Goal: Information Seeking & Learning: Learn about a topic

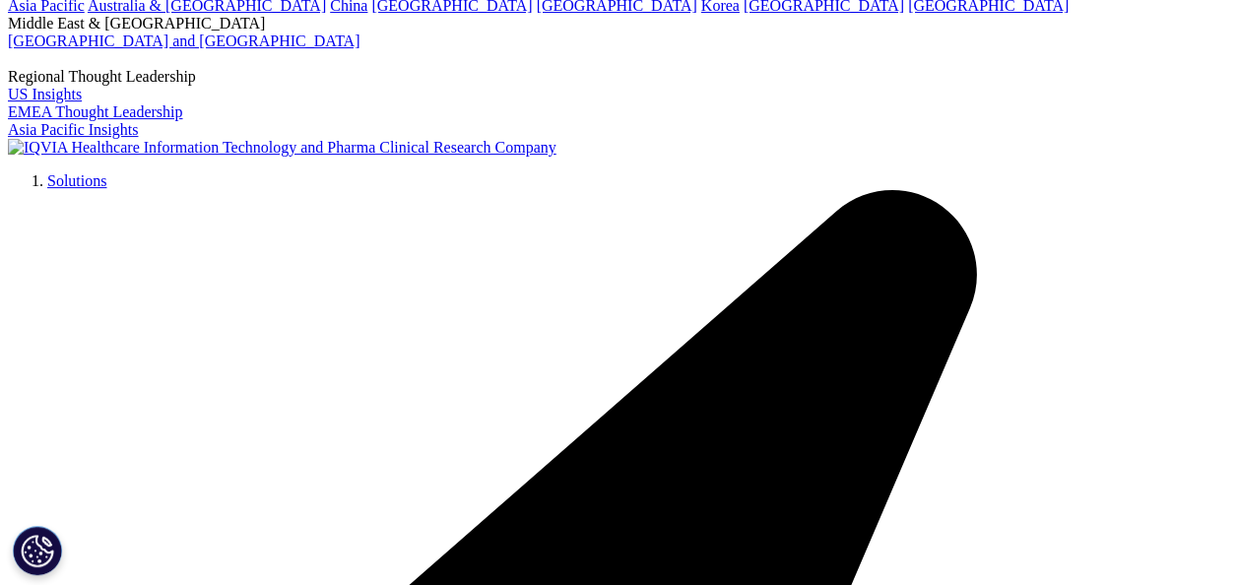
scroll to position [296, 0]
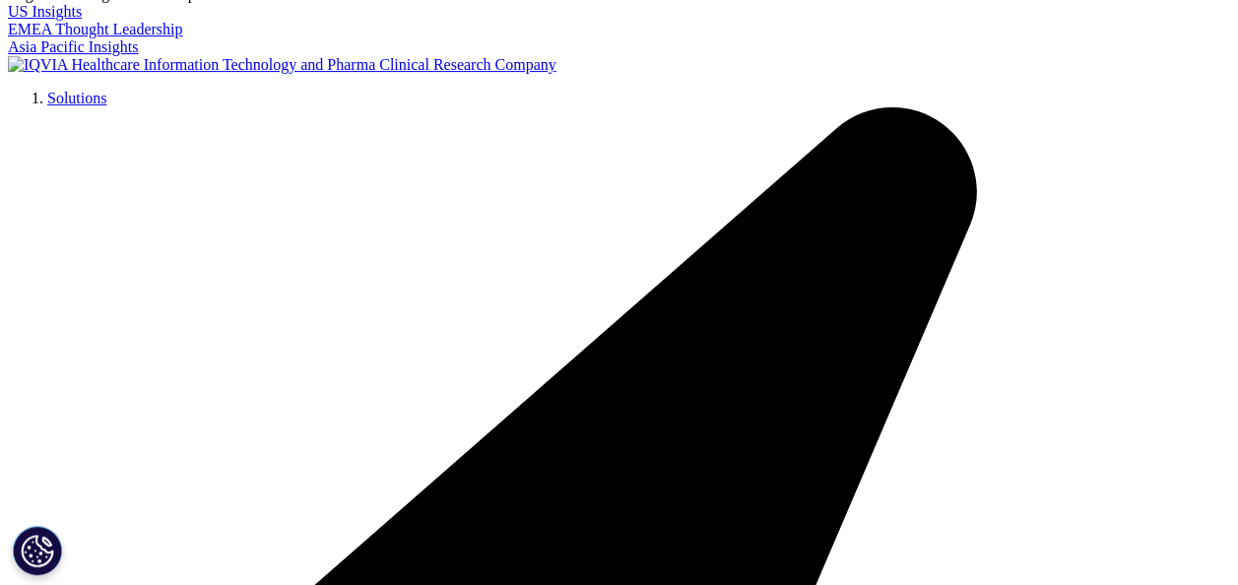
type input "prescription data"
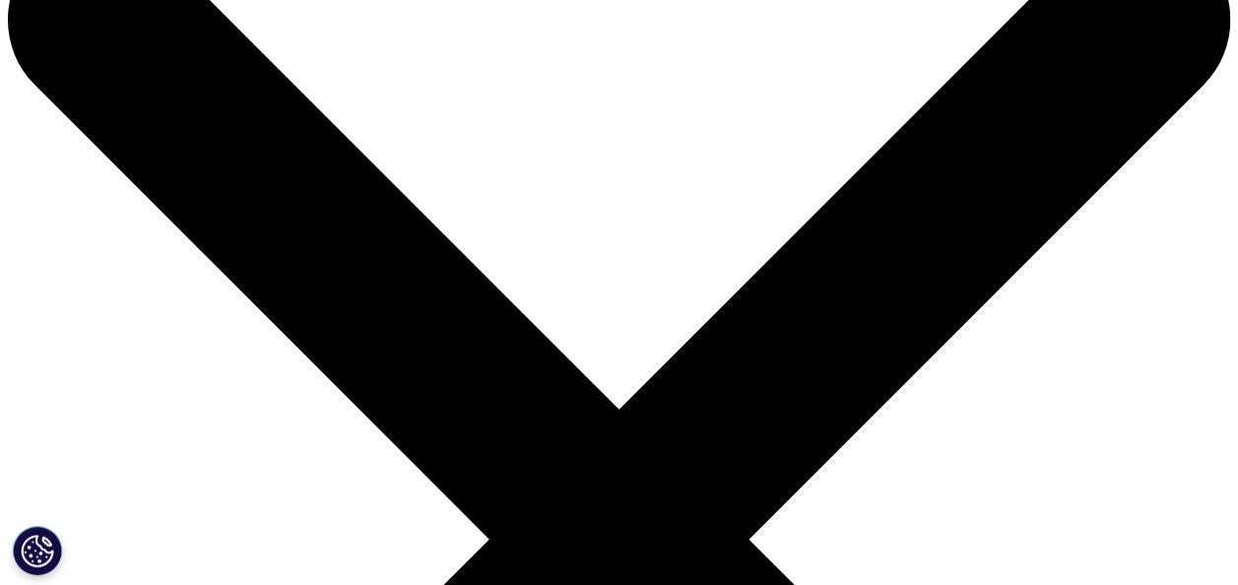
scroll to position [199, 0]
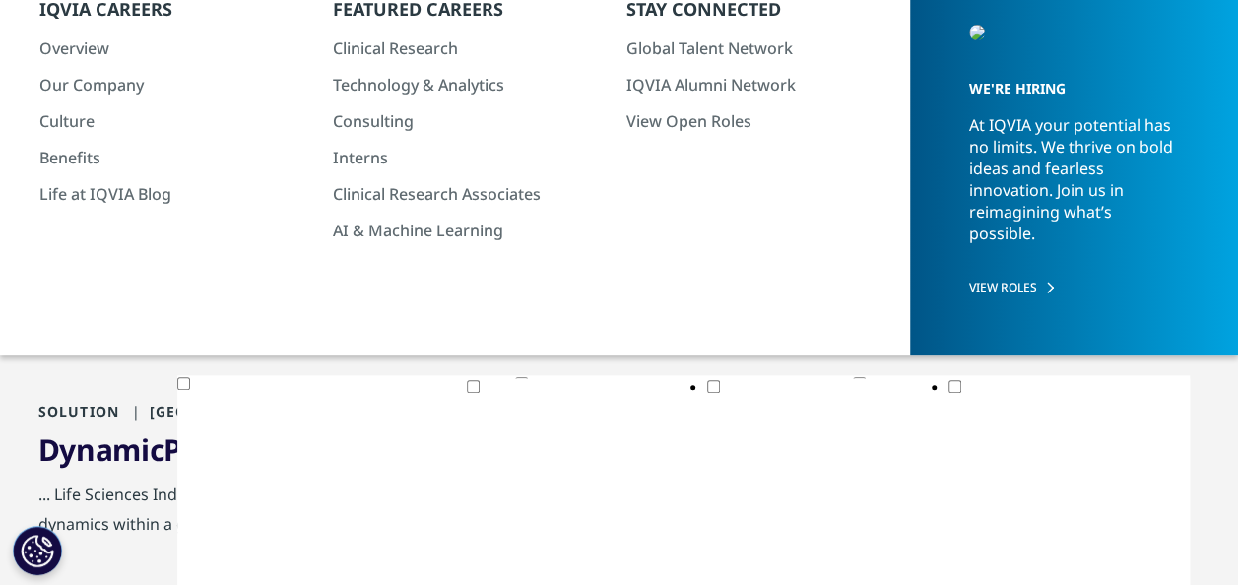
click at [268, 459] on span "Prescription" at bounding box center [251, 449] width 174 height 40
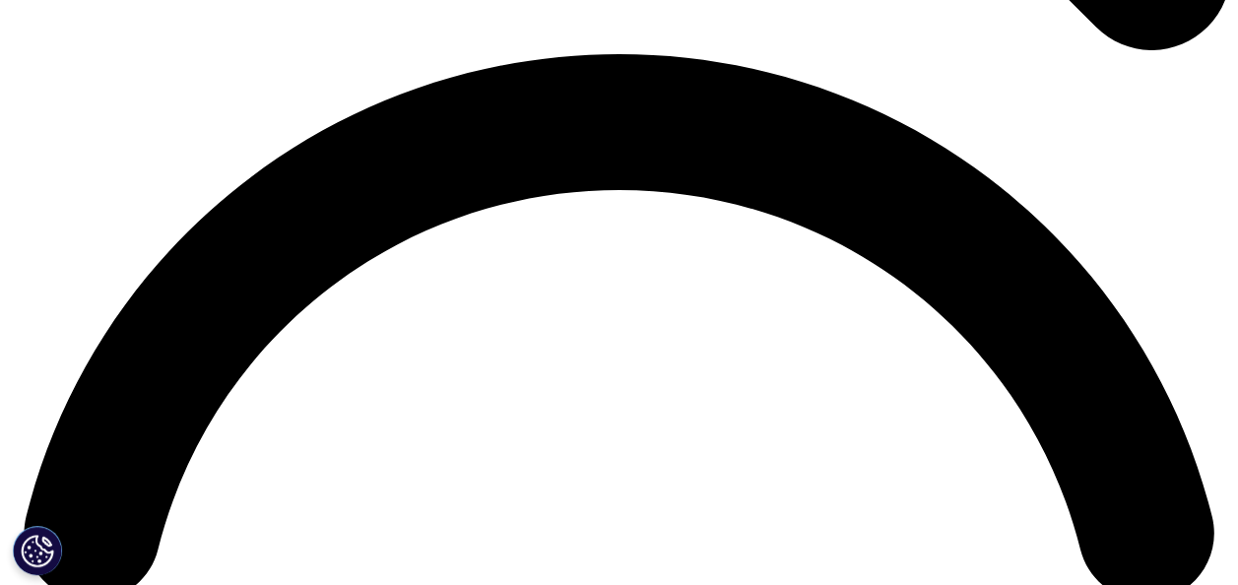
scroll to position [2465, 0]
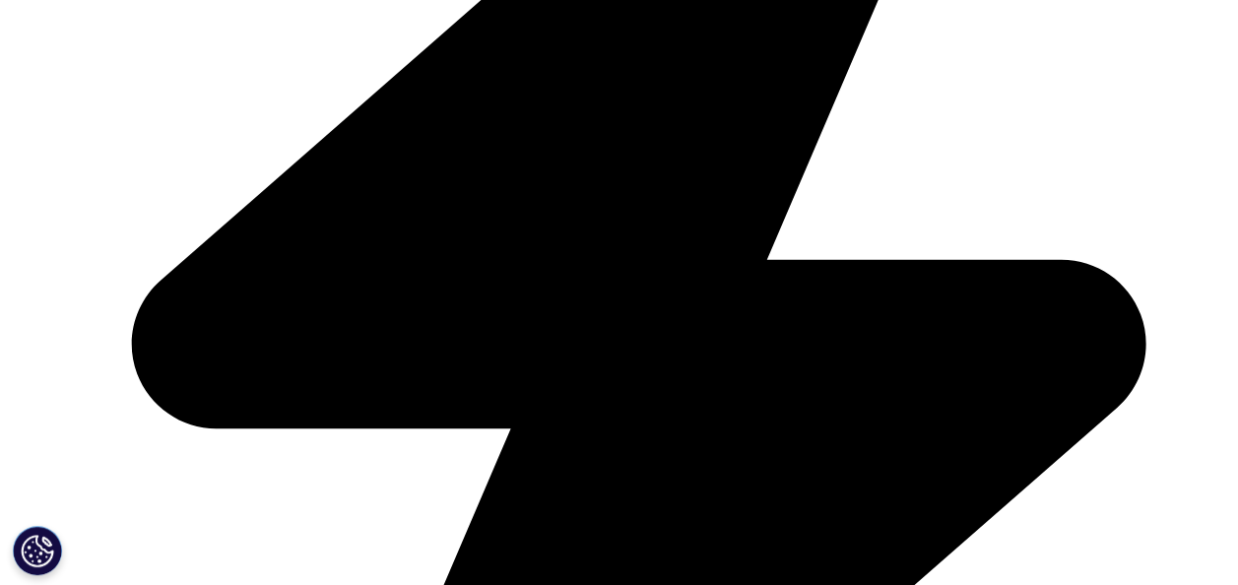
scroll to position [4533, 0]
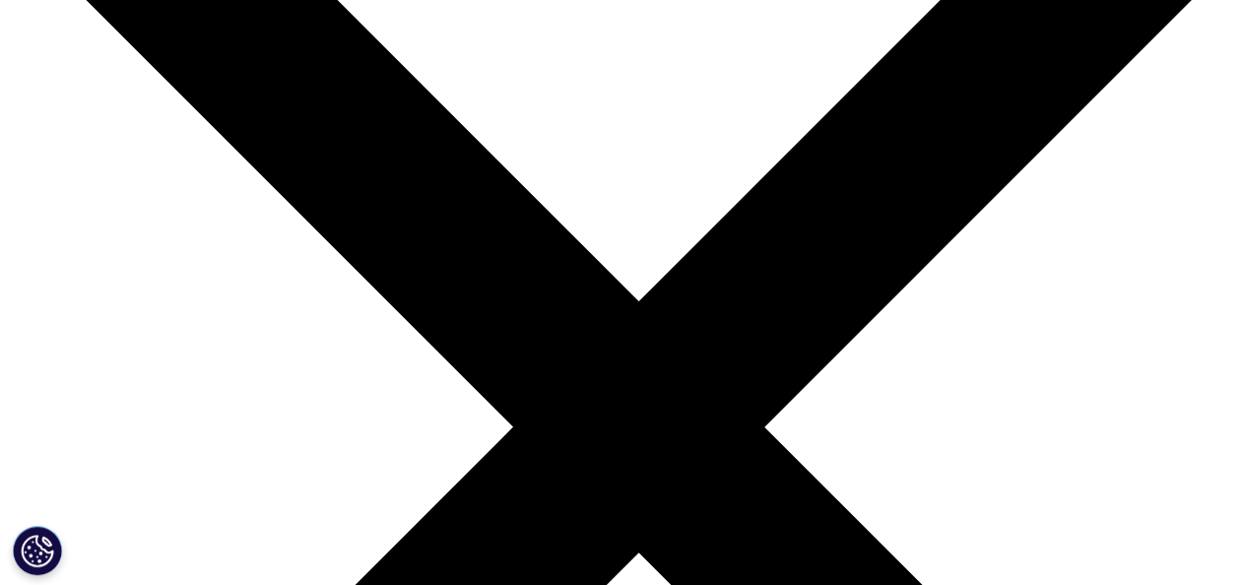
scroll to position [5912, 0]
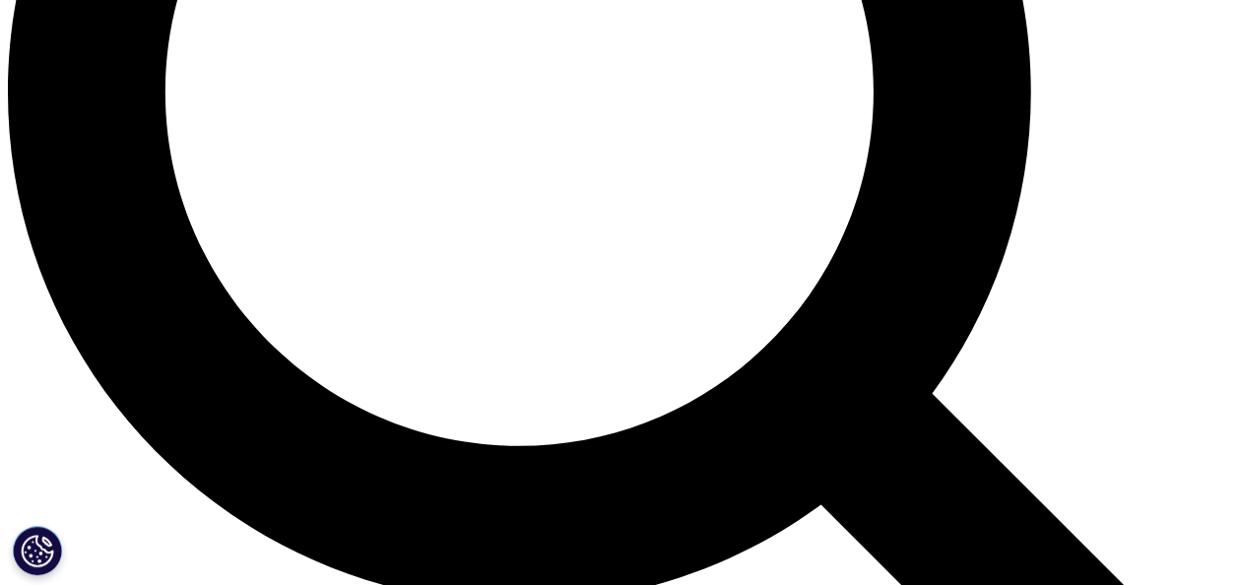
scroll to position [1281, 0]
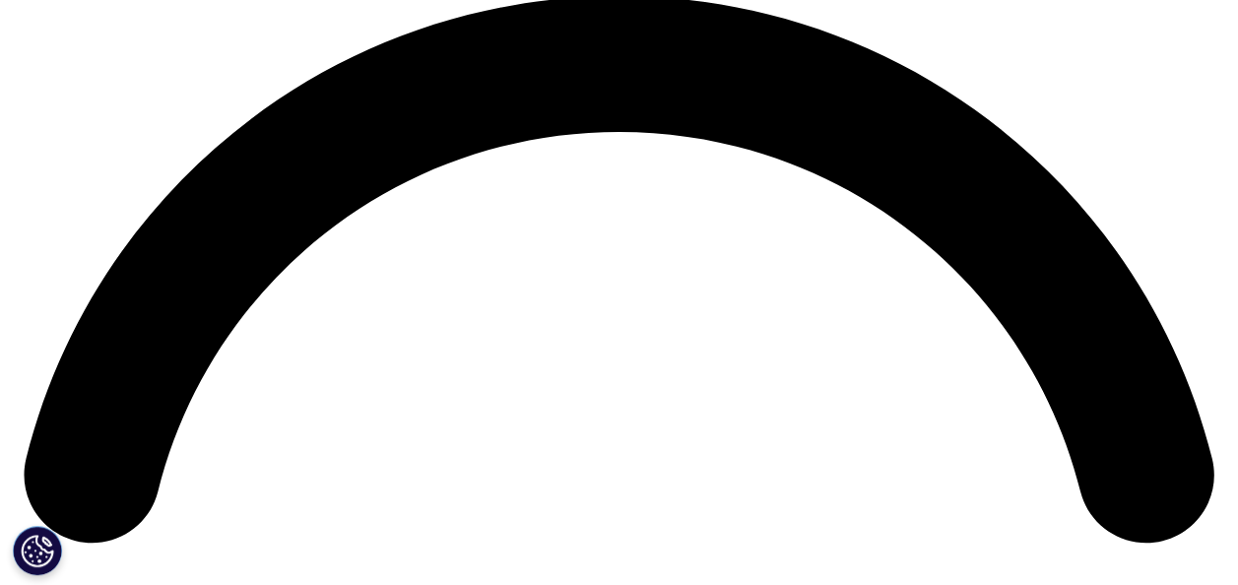
scroll to position [2388, 0]
